Goal: Task Accomplishment & Management: Use online tool/utility

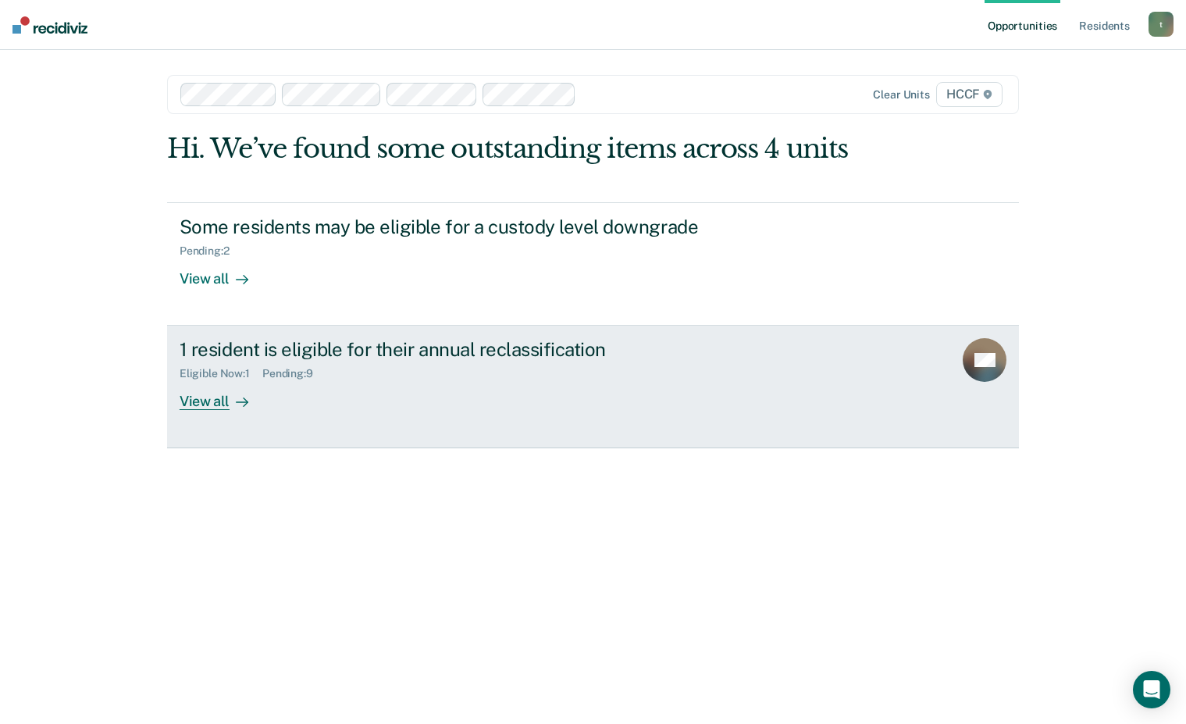
click at [210, 411] on div "View all" at bounding box center [223, 395] width 87 height 30
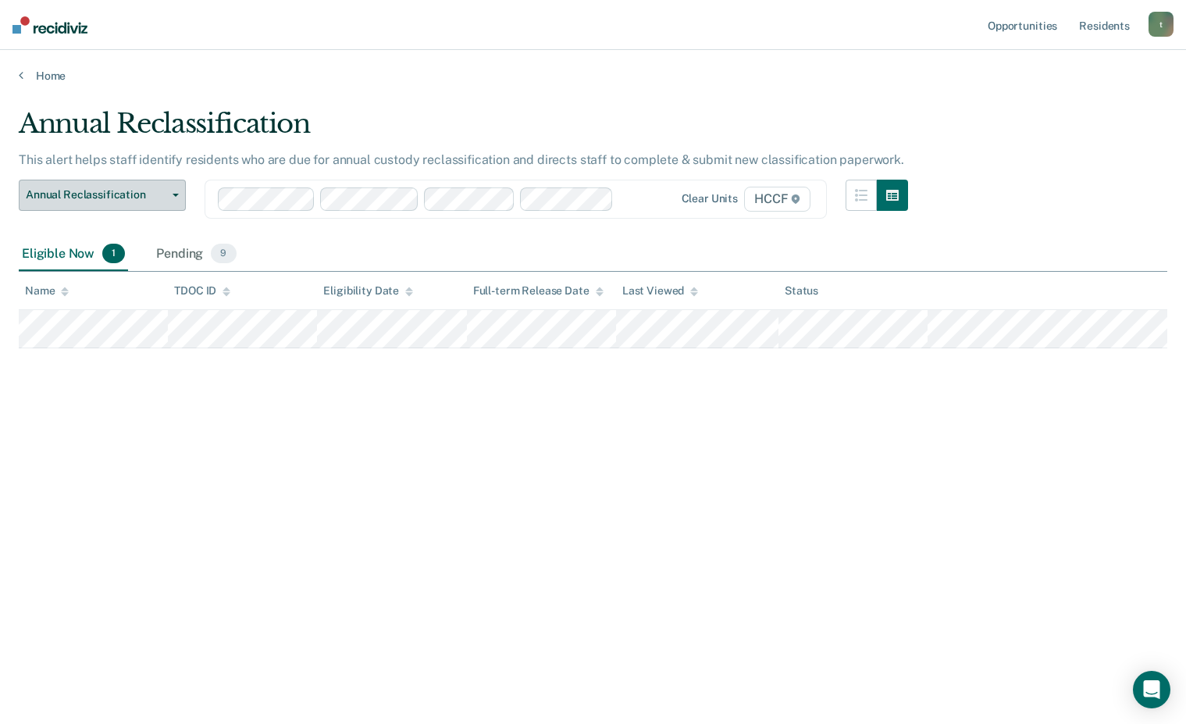
click at [128, 200] on span "Annual Reclassification" at bounding box center [96, 194] width 141 height 13
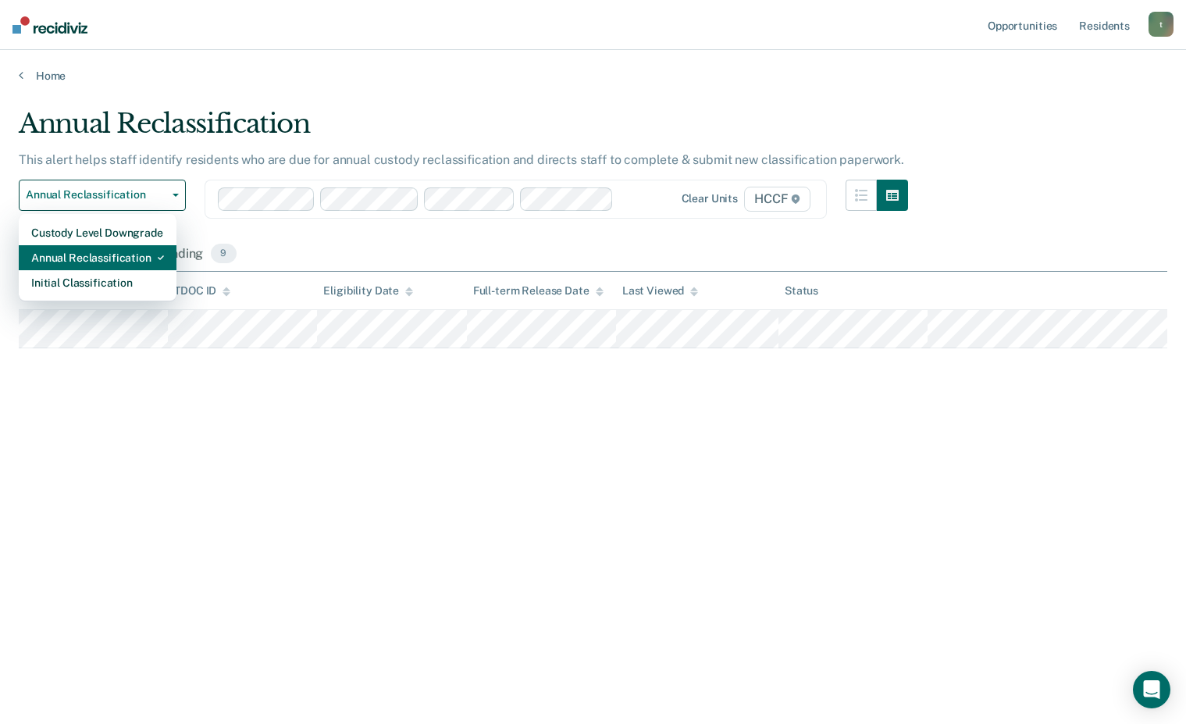
click at [112, 251] on div "Annual Reclassification" at bounding box center [97, 257] width 133 height 25
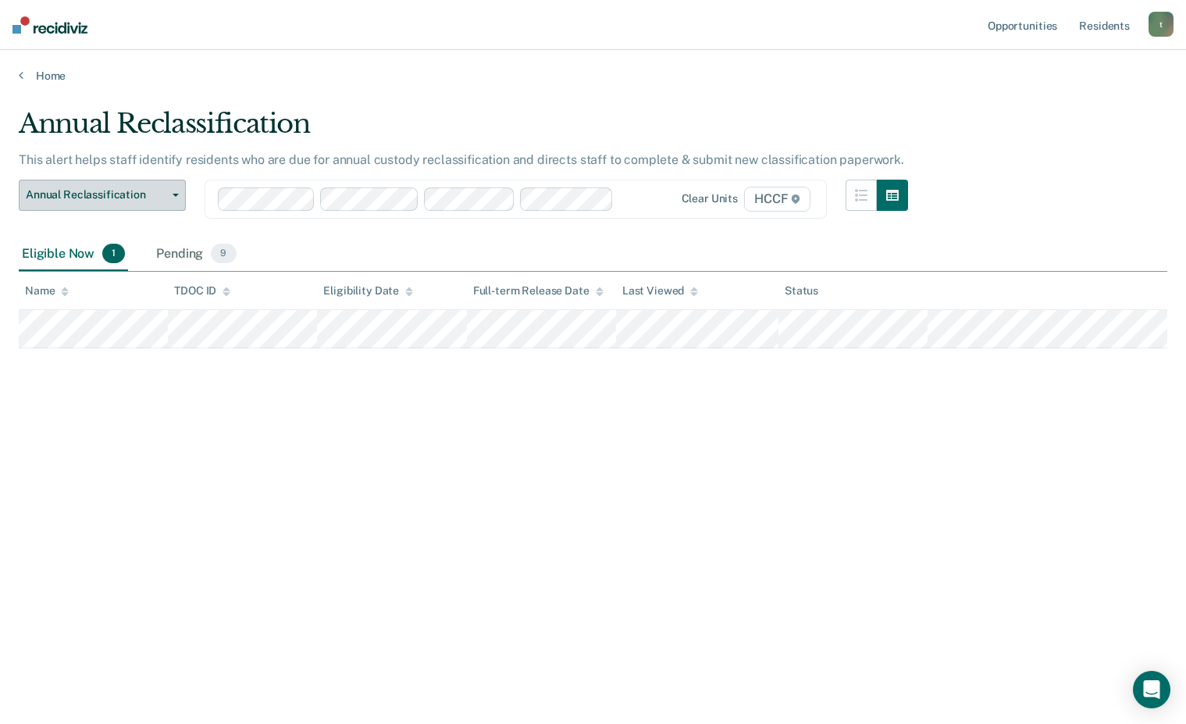
click at [168, 189] on button "Annual Reclassification" at bounding box center [102, 195] width 167 height 31
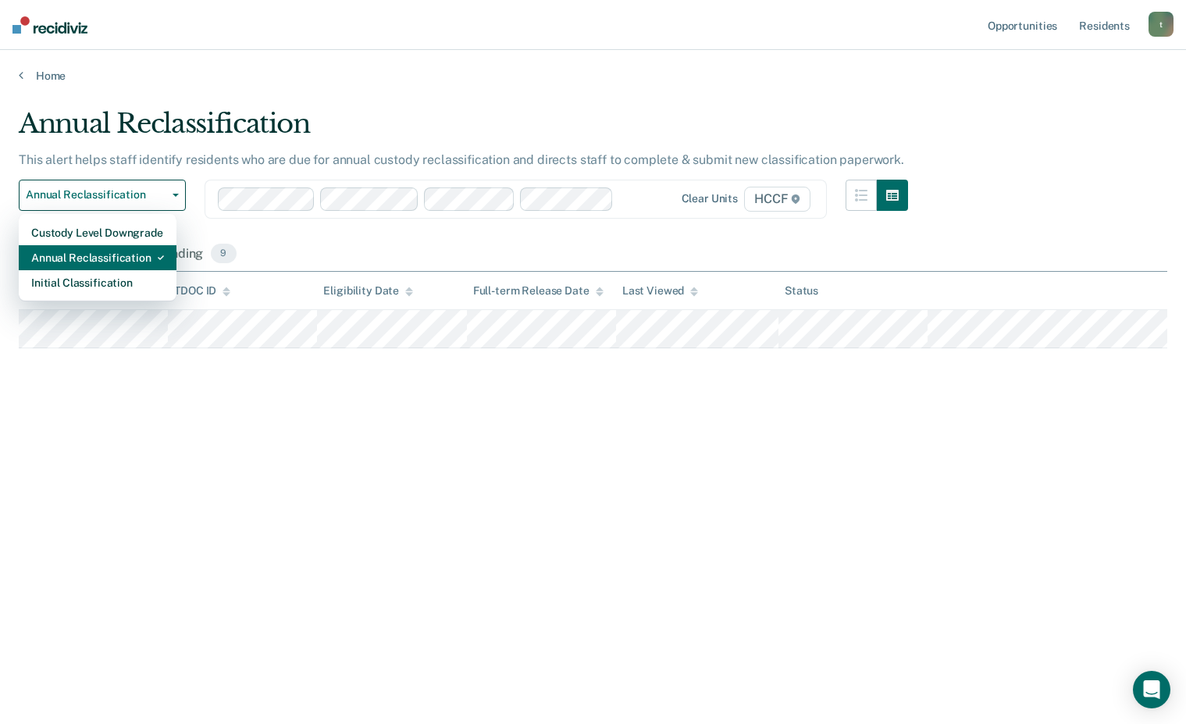
click at [106, 264] on div "Annual Reclassification" at bounding box center [97, 257] width 133 height 25
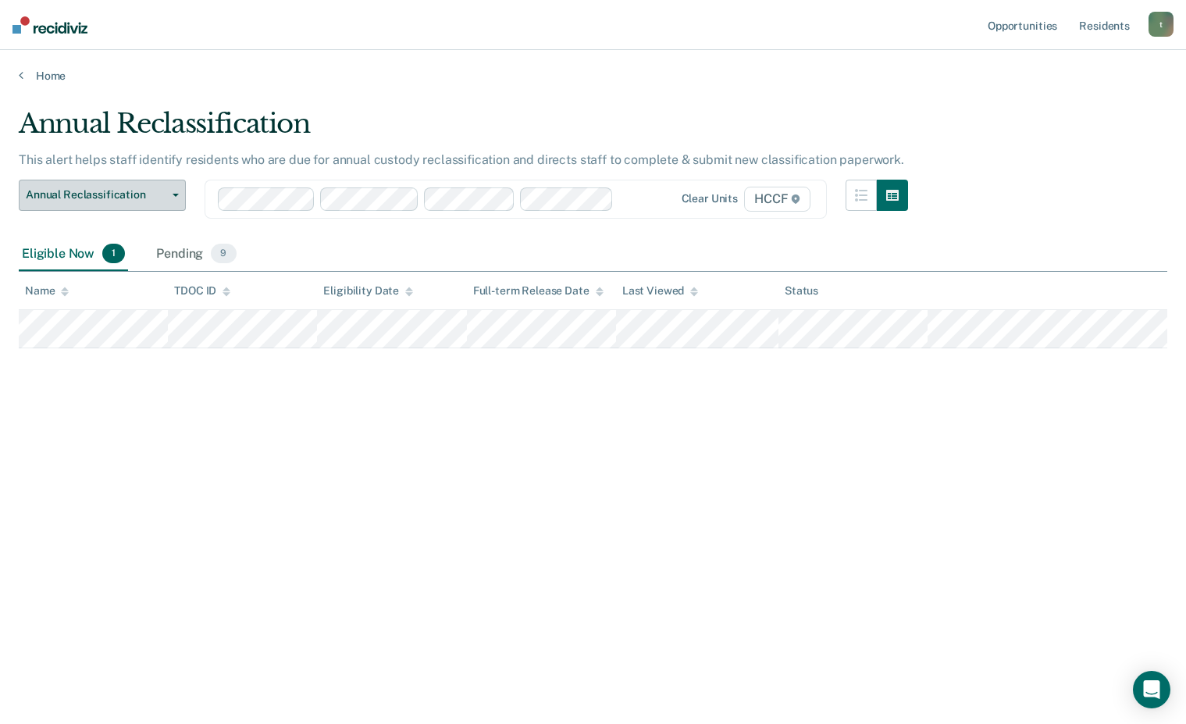
click at [162, 193] on span "Annual Reclassification" at bounding box center [96, 194] width 141 height 13
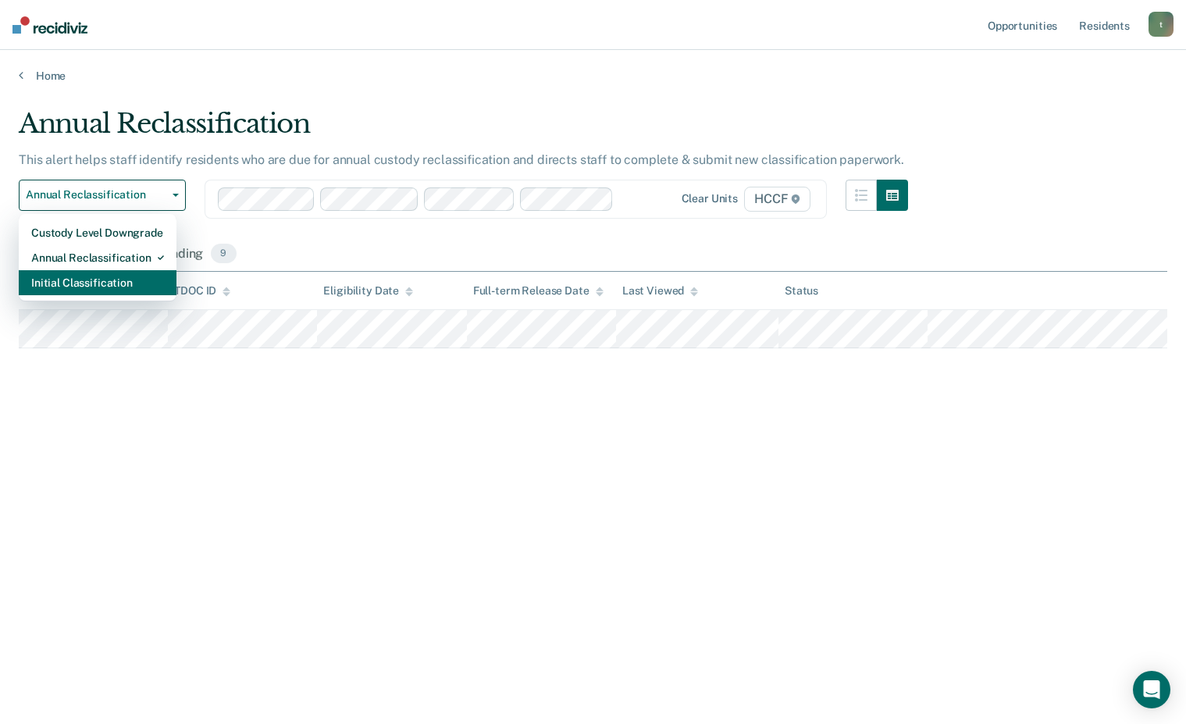
click at [77, 286] on div "Initial Classification" at bounding box center [97, 282] width 133 height 25
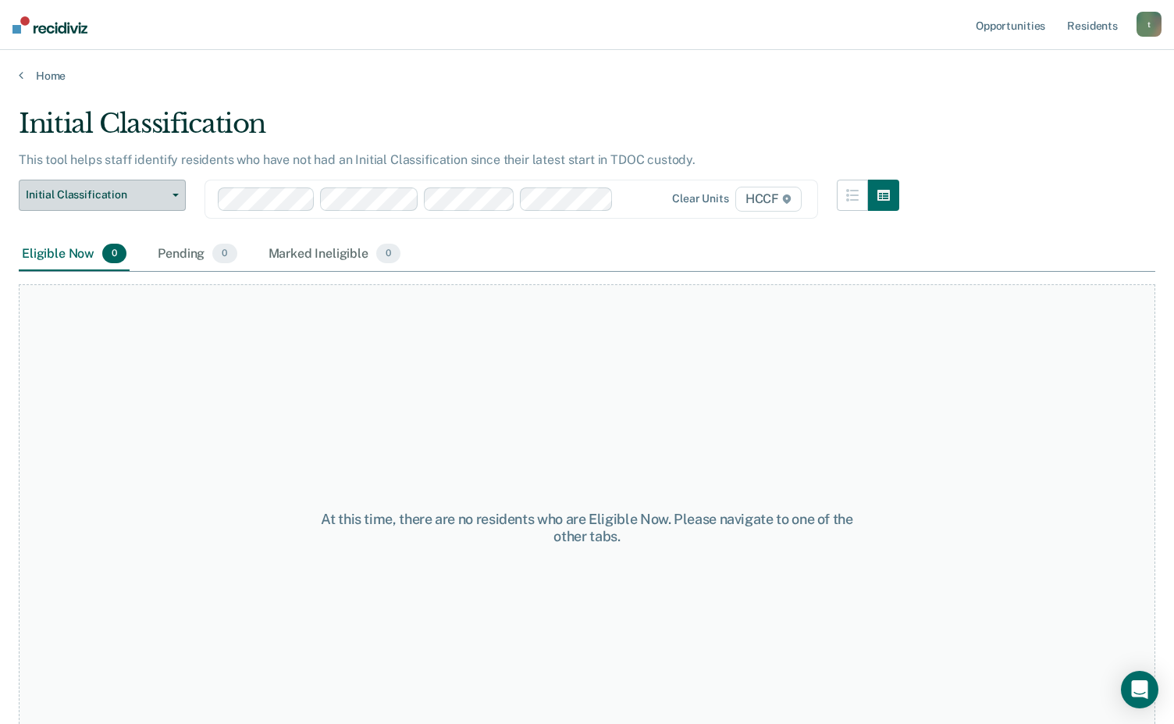
click at [173, 194] on span "button" at bounding box center [172, 195] width 12 height 3
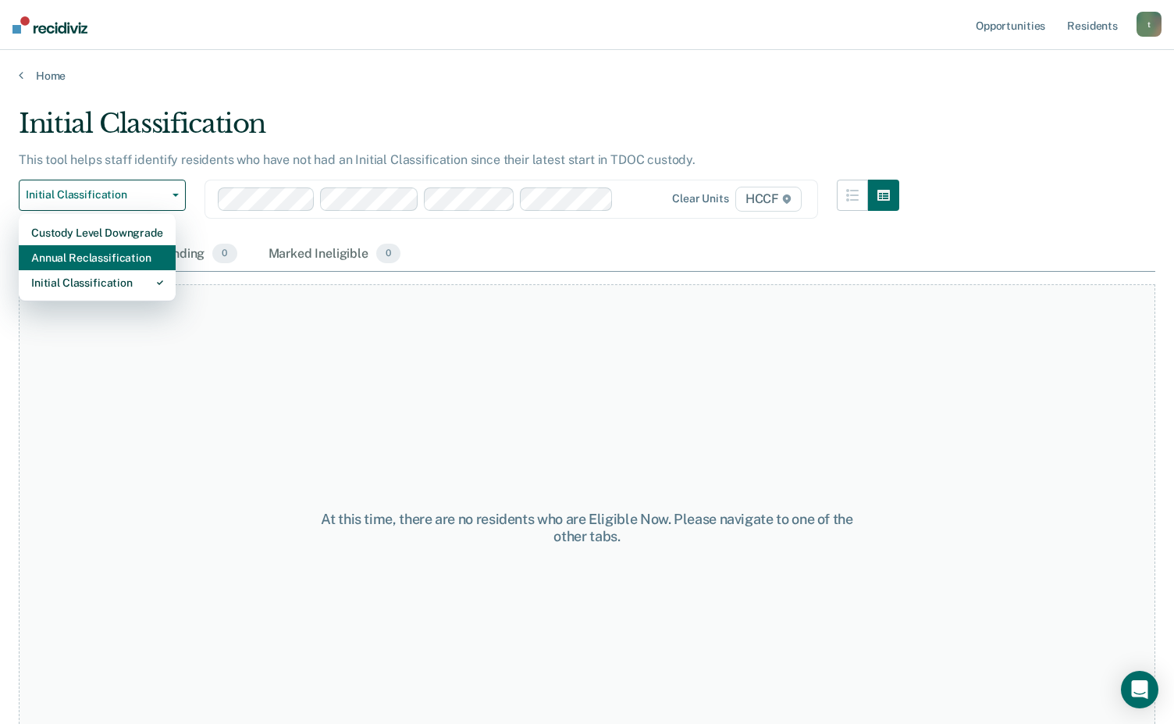
click at [105, 266] on div "Annual Reclassification" at bounding box center [97, 257] width 132 height 25
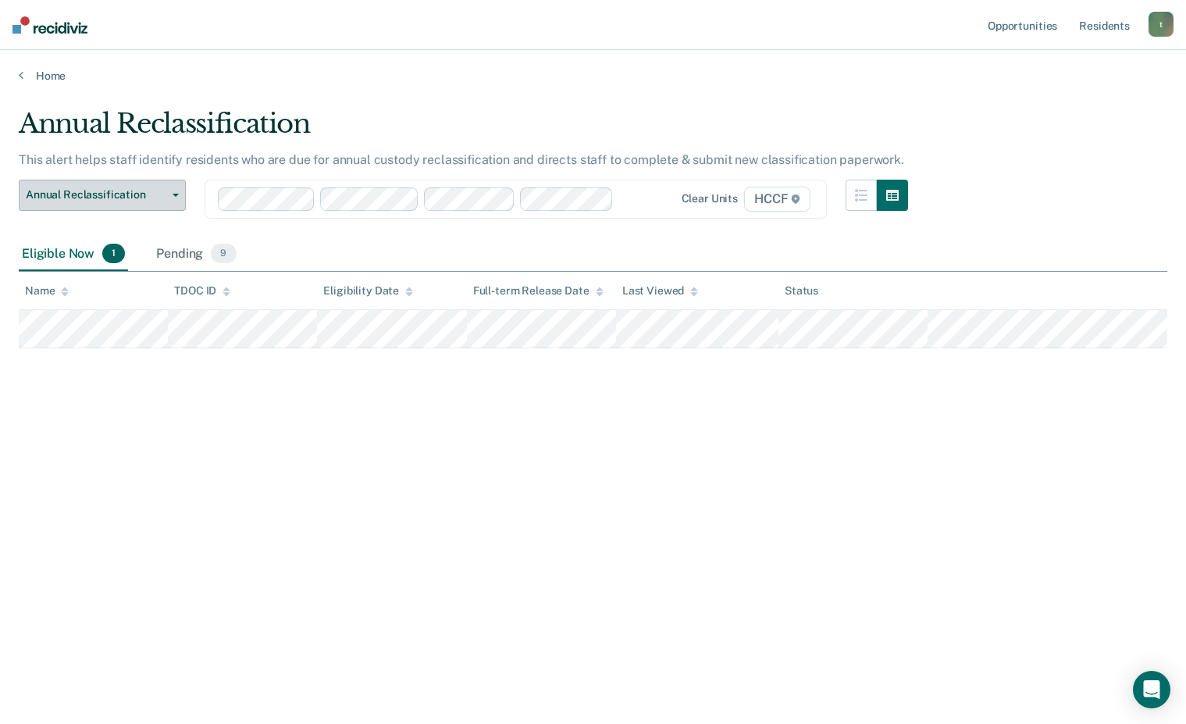
click at [171, 199] on button "Annual Reclassification" at bounding box center [102, 195] width 167 height 31
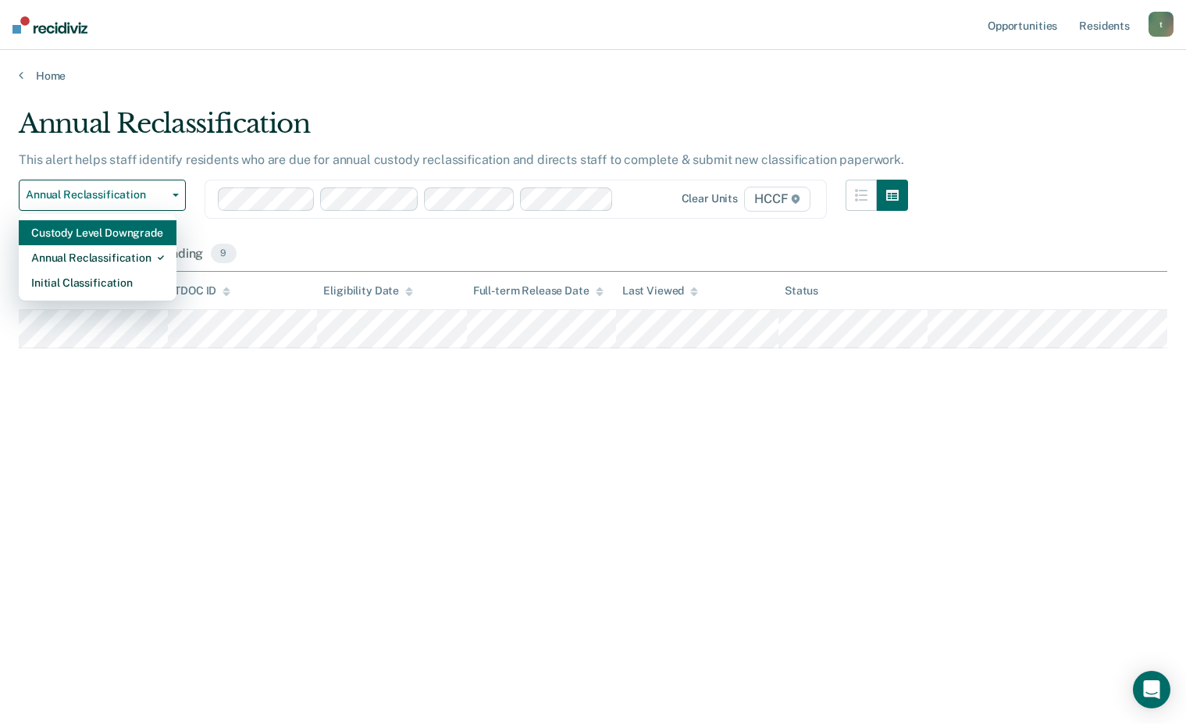
click at [96, 233] on div "Custody Level Downgrade" at bounding box center [97, 232] width 133 height 25
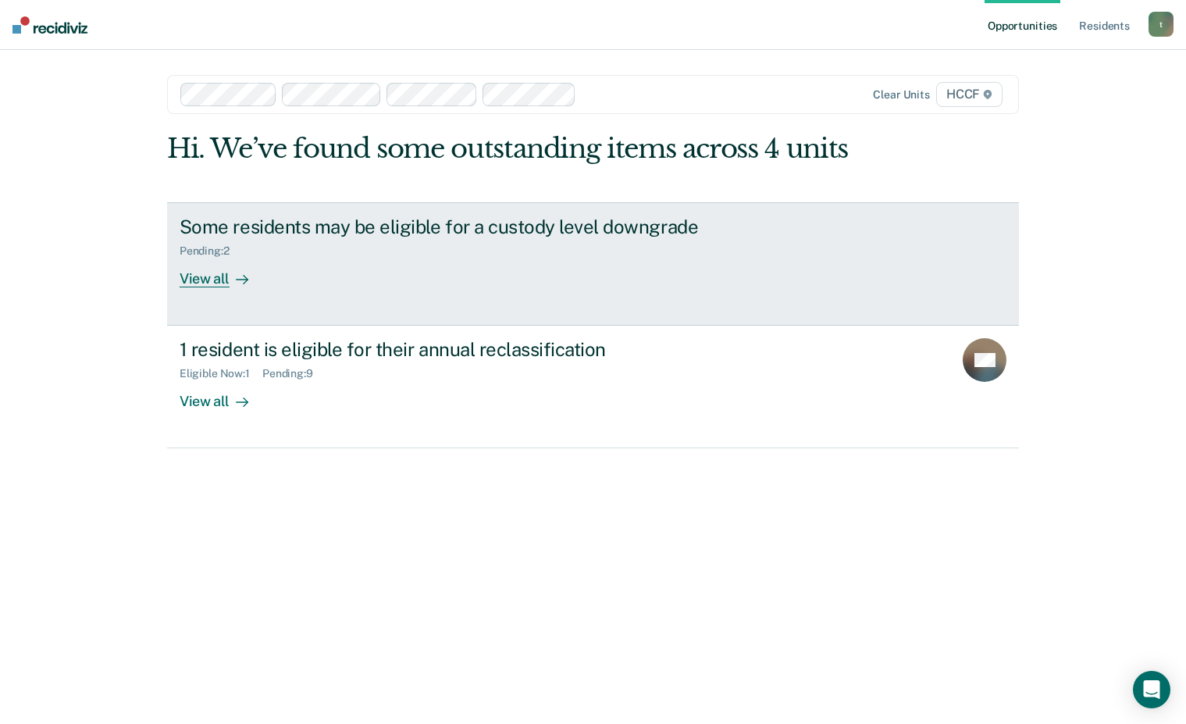
click at [218, 287] on div "View all" at bounding box center [223, 272] width 87 height 30
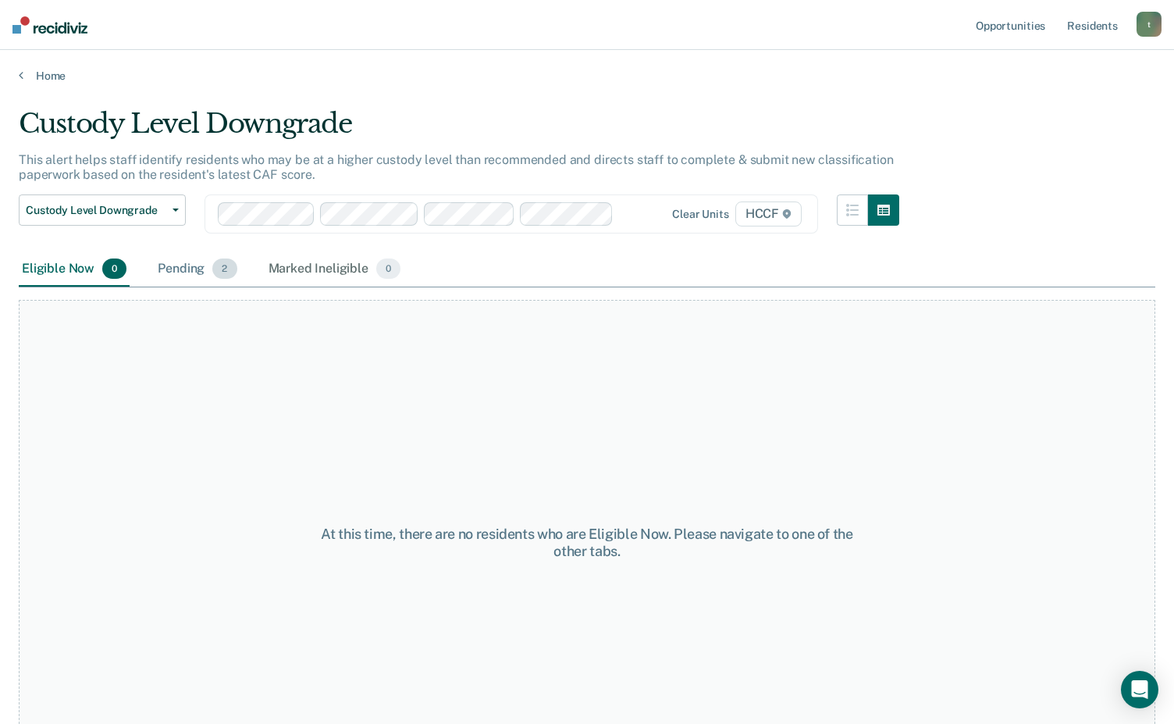
click at [197, 265] on div "Pending 2" at bounding box center [197, 269] width 85 height 34
